Goal: Entertainment & Leisure: Consume media (video, audio)

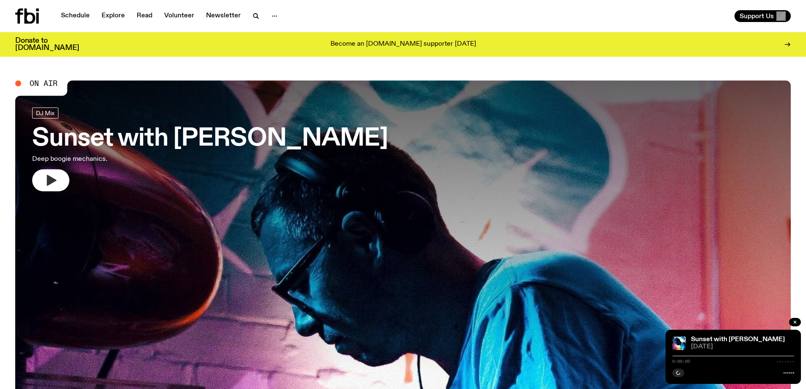
click at [53, 177] on icon "button" at bounding box center [51, 180] width 14 height 14
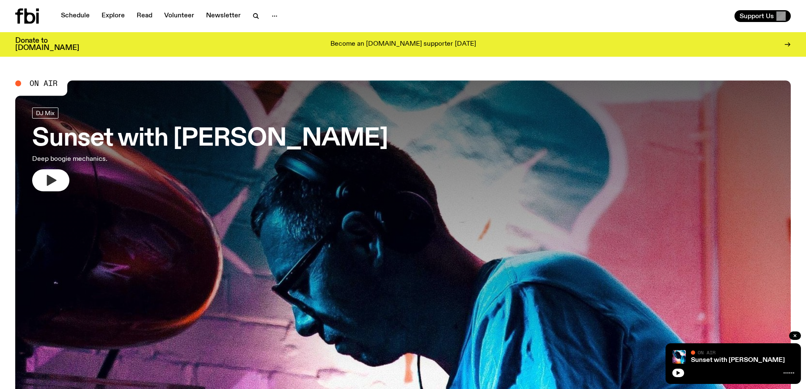
click at [46, 174] on icon "button" at bounding box center [51, 180] width 14 height 14
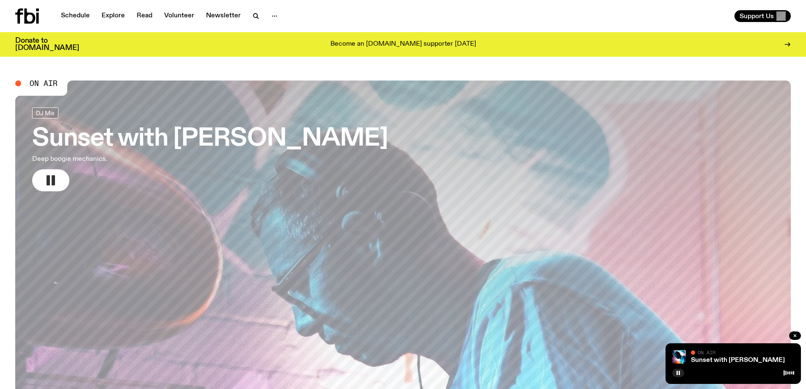
click at [70, 14] on link "Schedule" at bounding box center [75, 16] width 39 height 12
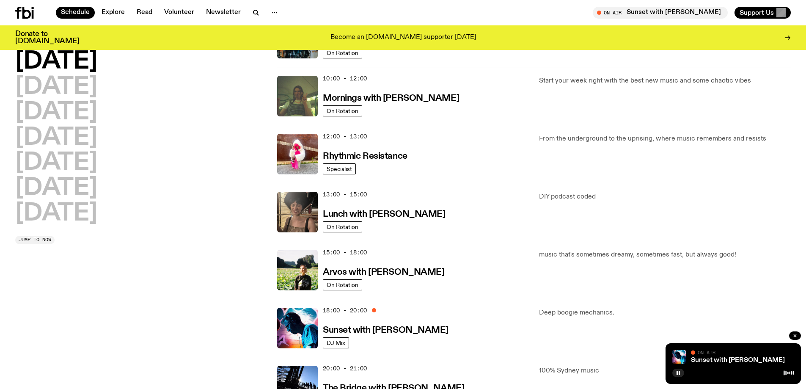
scroll to position [122, 0]
click at [353, 330] on h3 "Sunset with [PERSON_NAME]" at bounding box center [386, 330] width 126 height 9
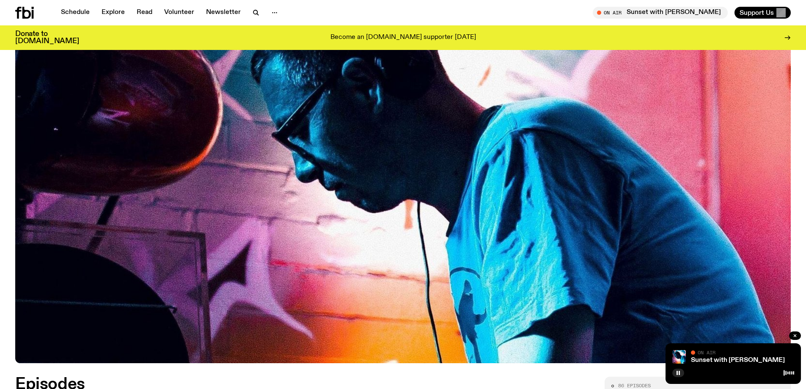
scroll to position [456, 0]
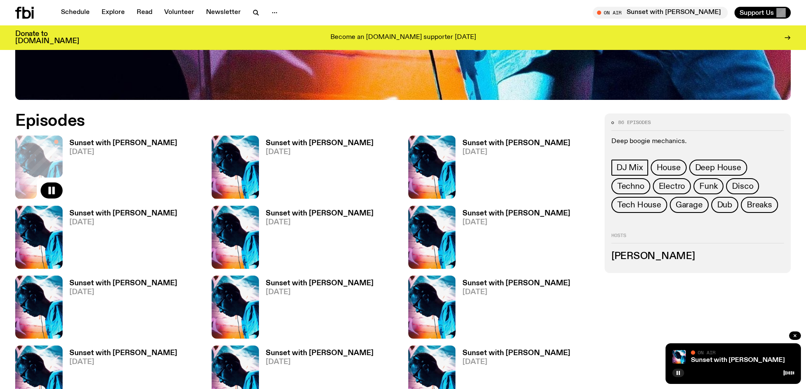
click at [286, 145] on h3 "Sunset with [PERSON_NAME]" at bounding box center [320, 143] width 108 height 7
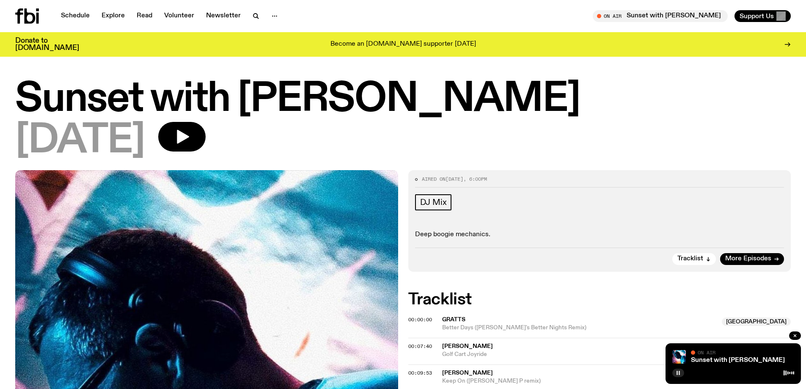
click at [677, 372] on rect "button" at bounding box center [676, 373] width 1 height 4
click at [190, 142] on icon "button" at bounding box center [181, 136] width 17 height 17
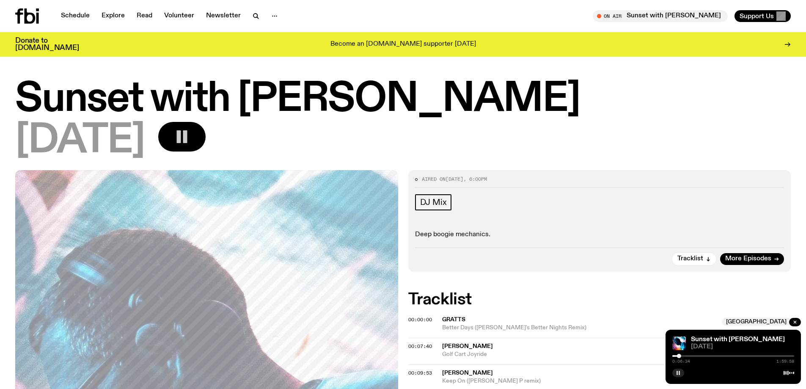
click at [651, 129] on div "[DATE]" at bounding box center [402, 141] width 775 height 38
